Goal: Entertainment & Leisure: Consume media (video, audio)

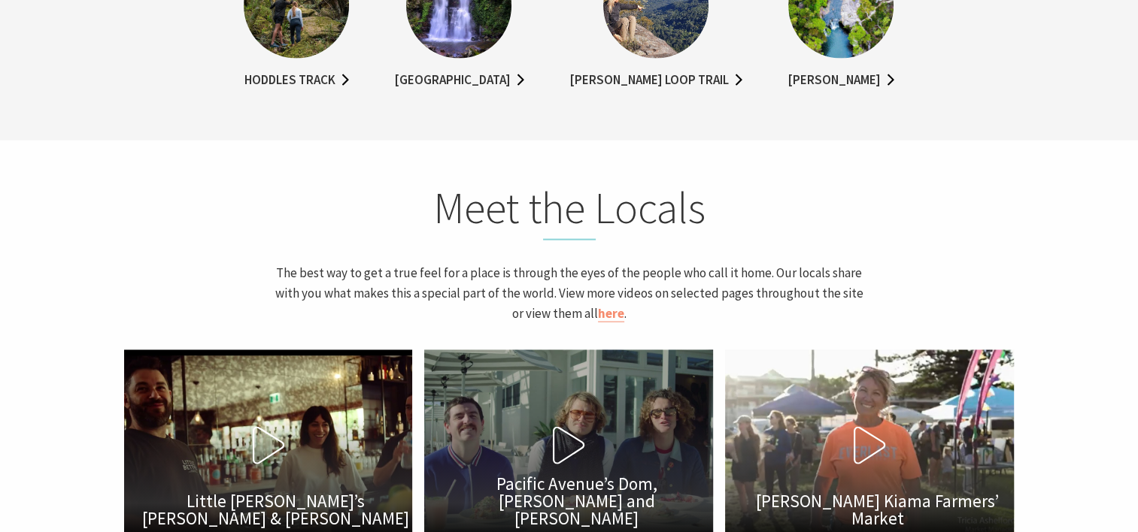
scroll to position [3384, 0]
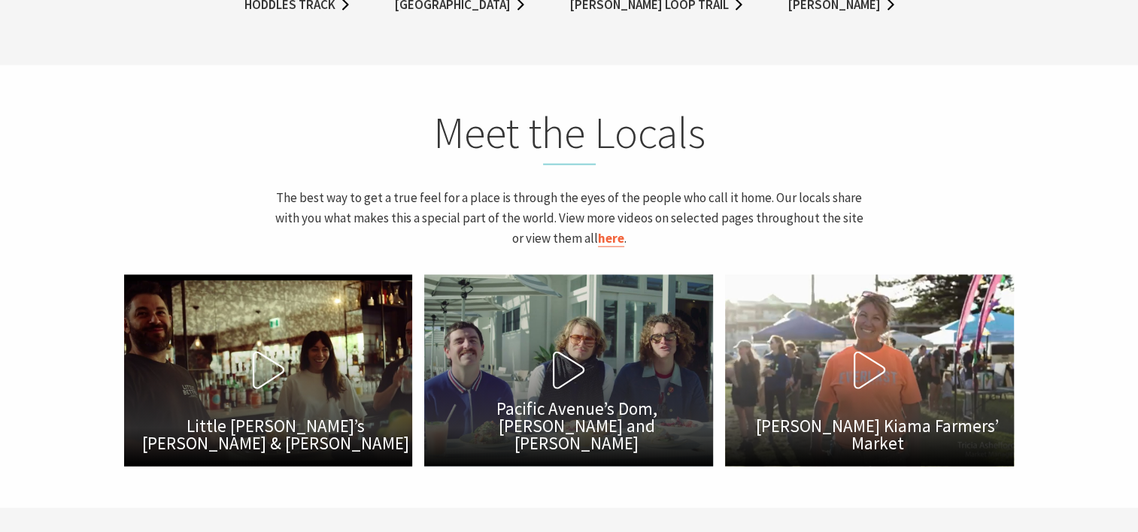
click at [606, 236] on link "here" at bounding box center [611, 238] width 26 height 17
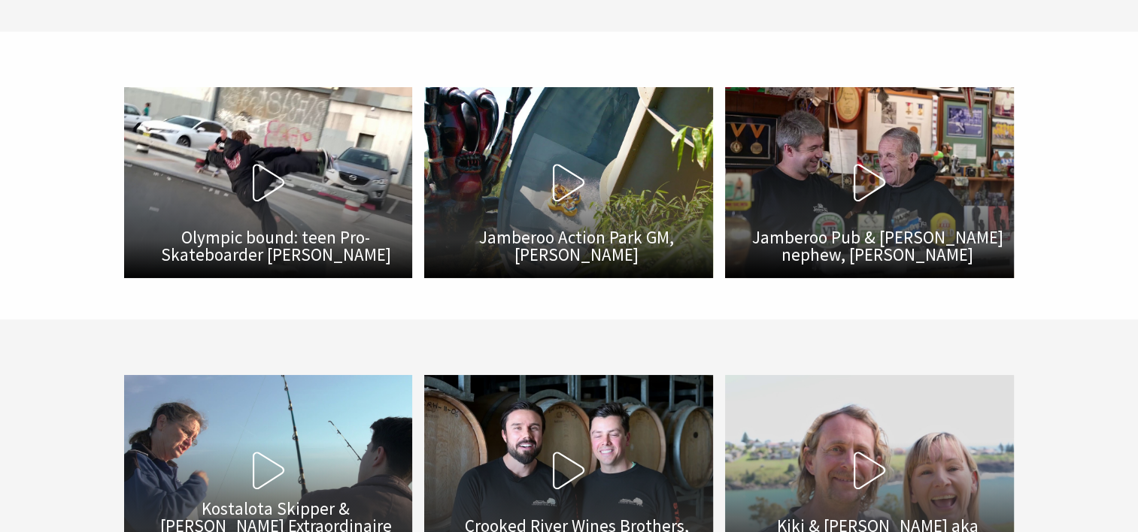
scroll to position [902, 0]
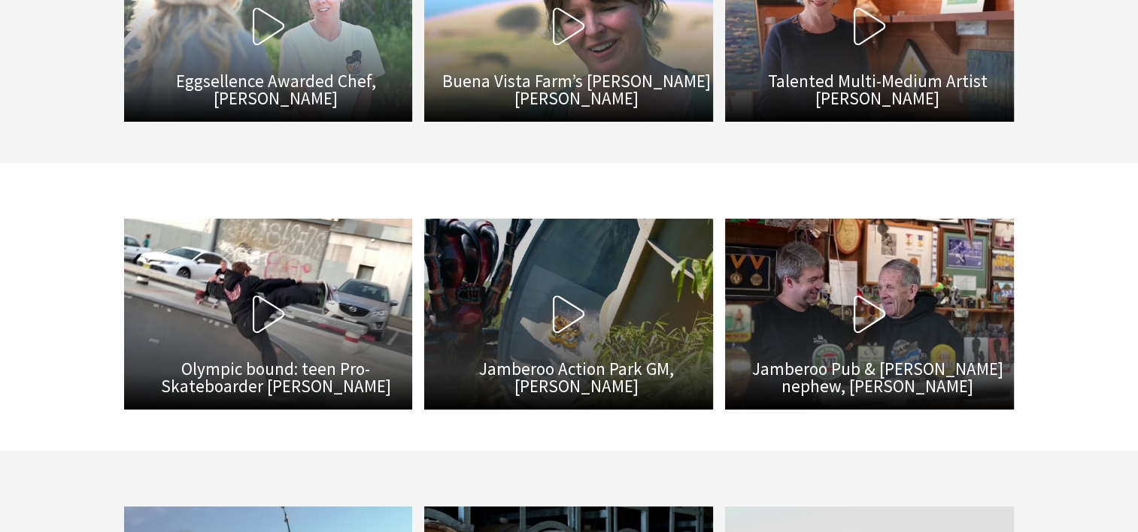
click at [583, 285] on button "Play Video Jamberoo Action Park GM, [PERSON_NAME]" at bounding box center [569, 314] width 289 height 191
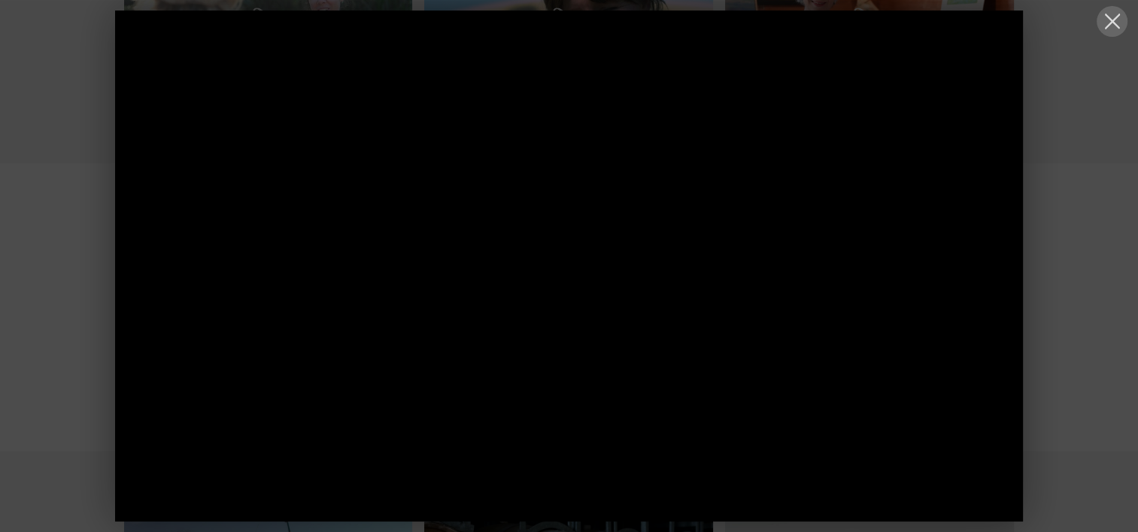
click at [1112, 18] on button at bounding box center [1112, 21] width 31 height 31
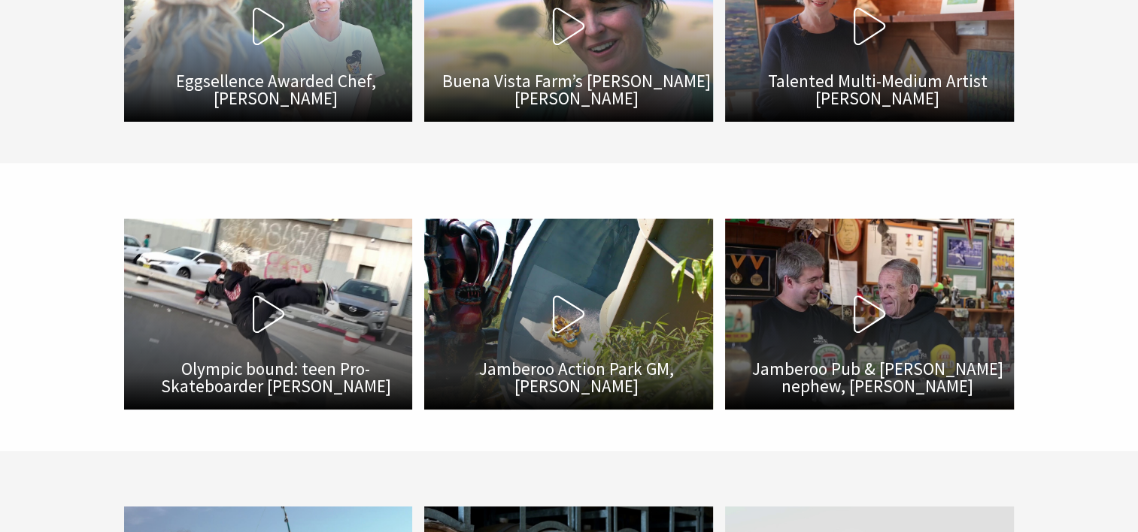
click at [66, 357] on section "Play Video Olympic bound: teen Pro-Skateboarder [PERSON_NAME] Play Video Jamber…" at bounding box center [569, 307] width 1138 height 288
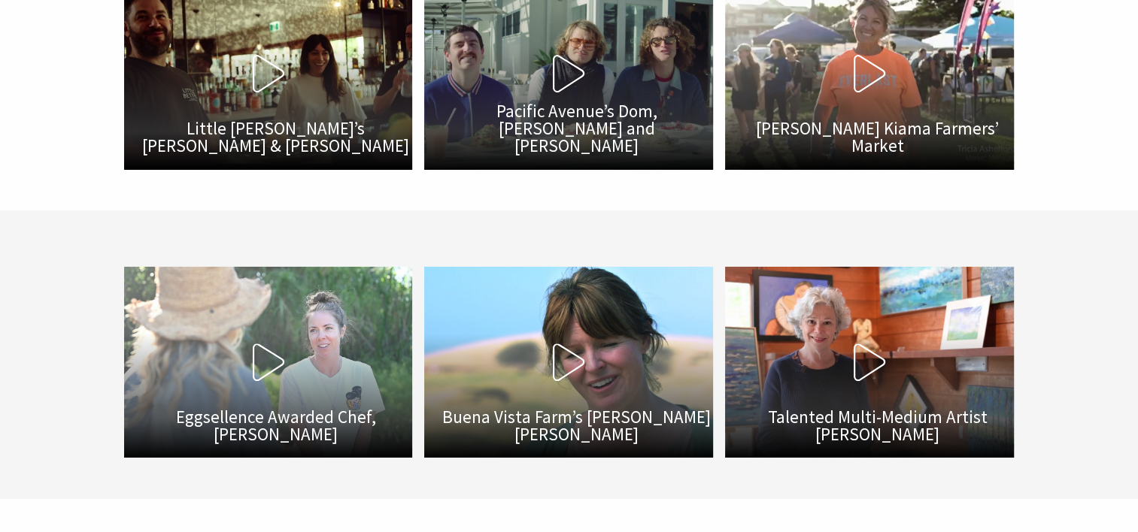
scroll to position [526, 0]
